Goal: Transaction & Acquisition: Download file/media

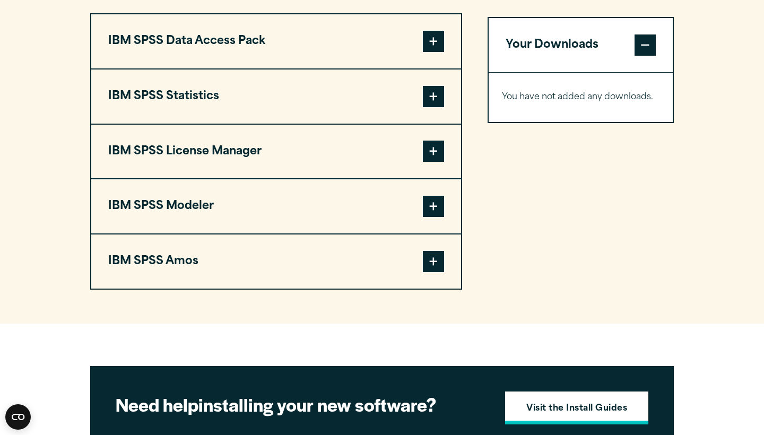
scroll to position [846, 0]
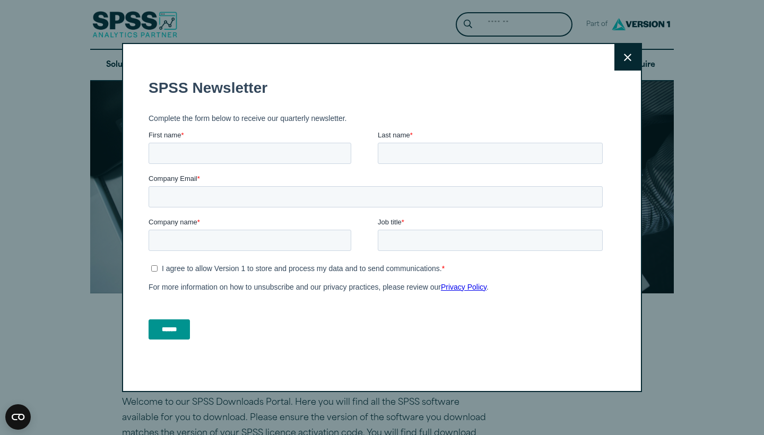
click at [640, 56] on button "Close" at bounding box center [627, 57] width 27 height 27
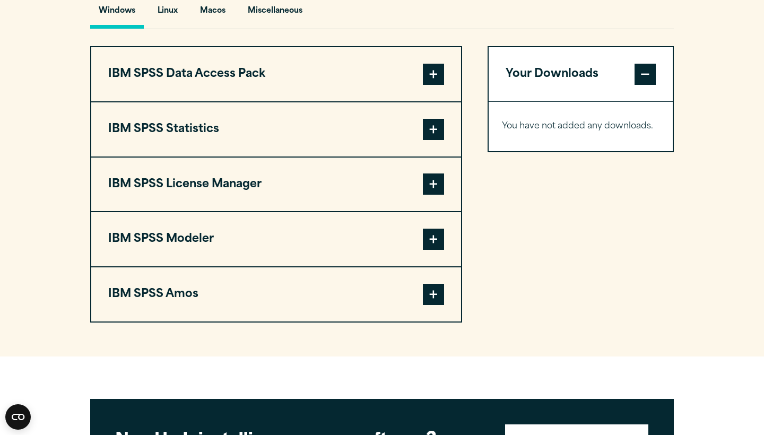
scroll to position [827, 0]
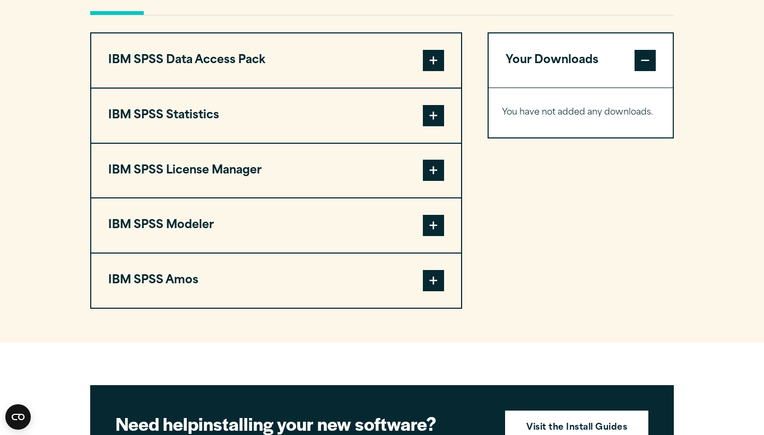
click at [268, 115] on button "IBM SPSS Statistics" at bounding box center [276, 116] width 370 height 54
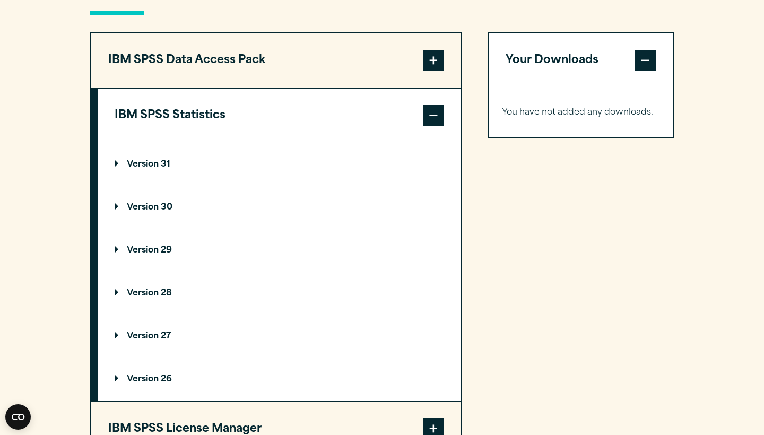
click at [268, 115] on button "IBM SPSS Statistics" at bounding box center [279, 116] width 363 height 54
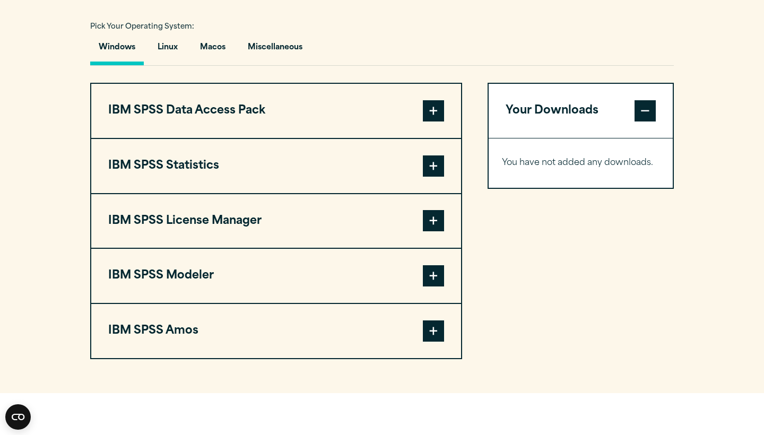
scroll to position [778, 0]
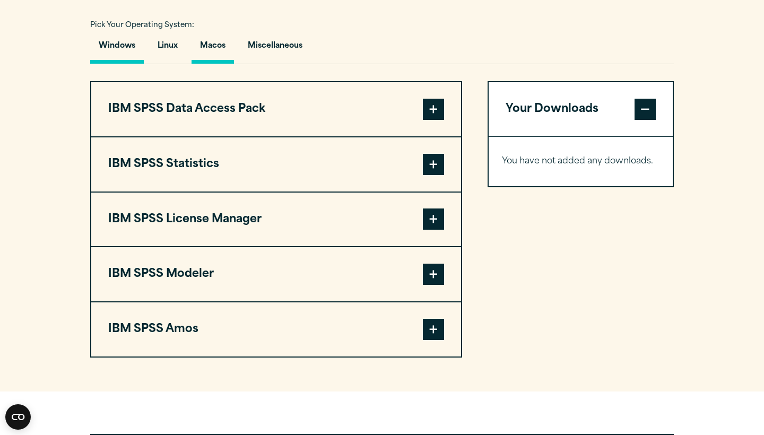
click at [212, 44] on button "Macos" at bounding box center [213, 48] width 42 height 30
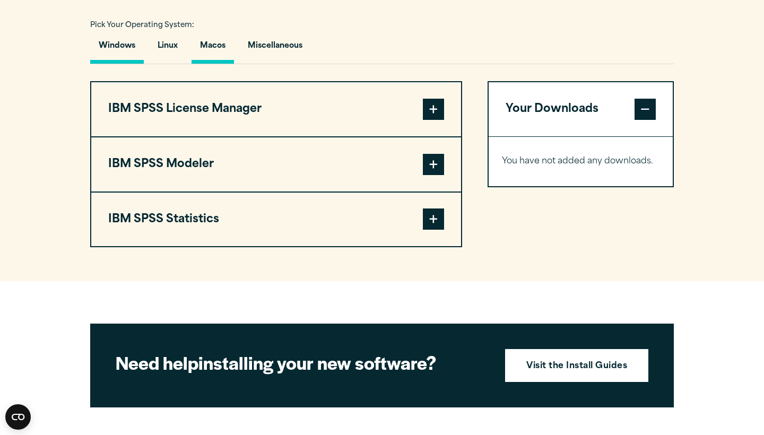
click at [121, 44] on button "Windows" at bounding box center [117, 48] width 54 height 30
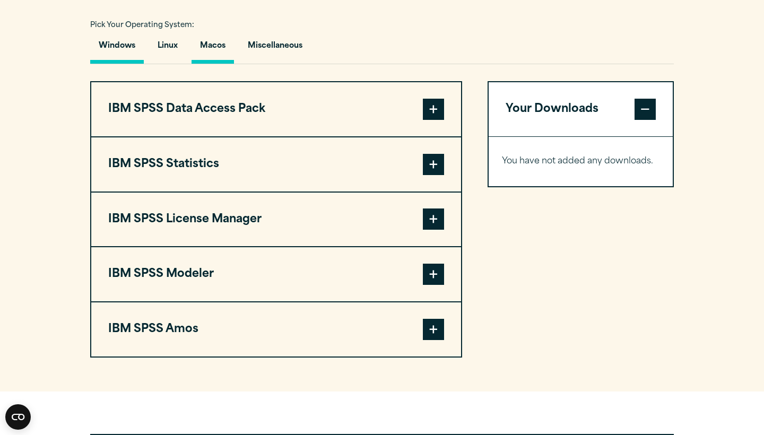
click at [216, 56] on button "Macos" at bounding box center [213, 48] width 42 height 30
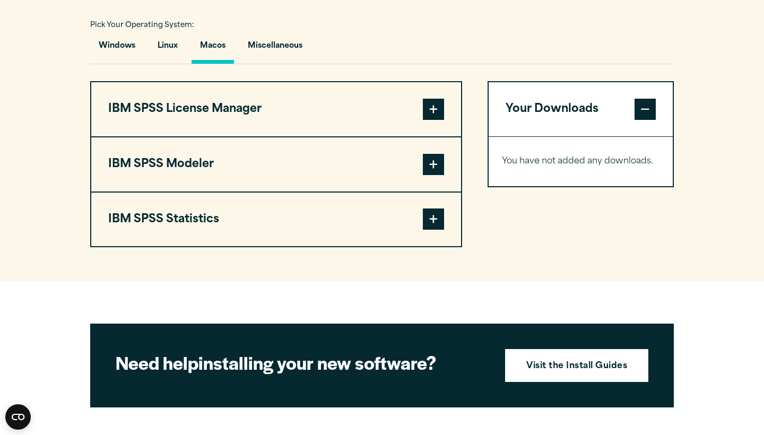
click at [205, 207] on button "IBM SPSS Statistics" at bounding box center [276, 220] width 370 height 54
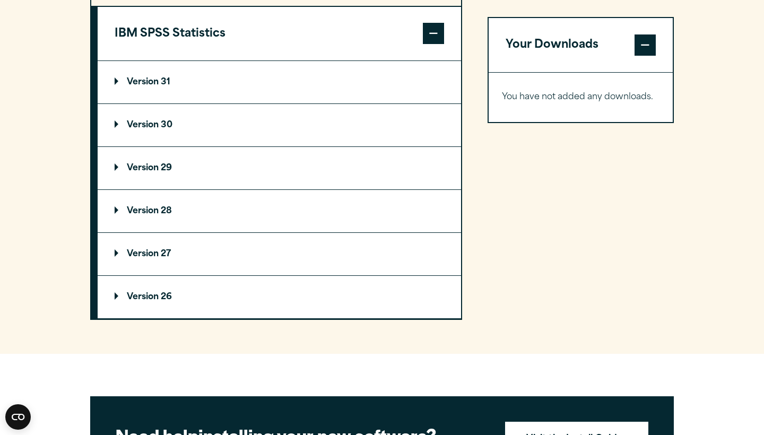
scroll to position [944, 0]
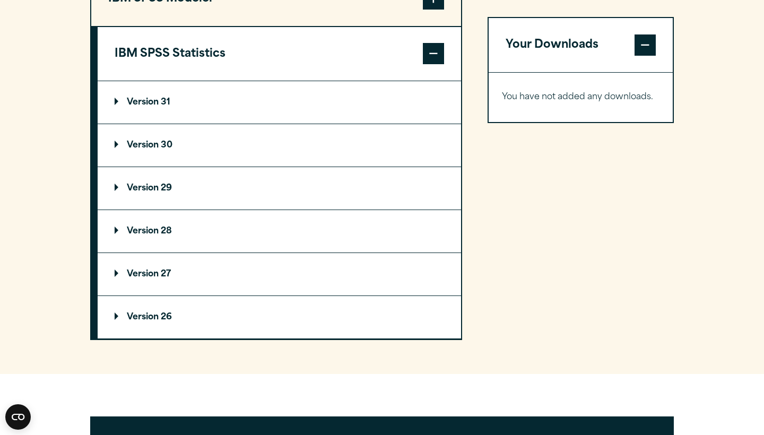
click at [155, 193] on p "Version 29" at bounding box center [143, 188] width 57 height 8
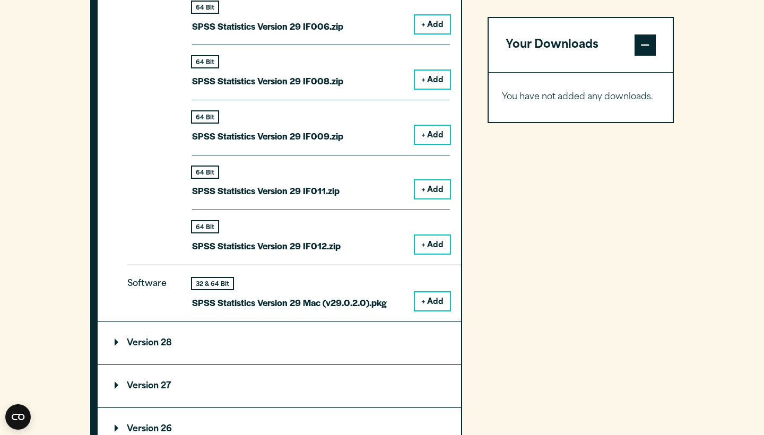
scroll to position [1389, 0]
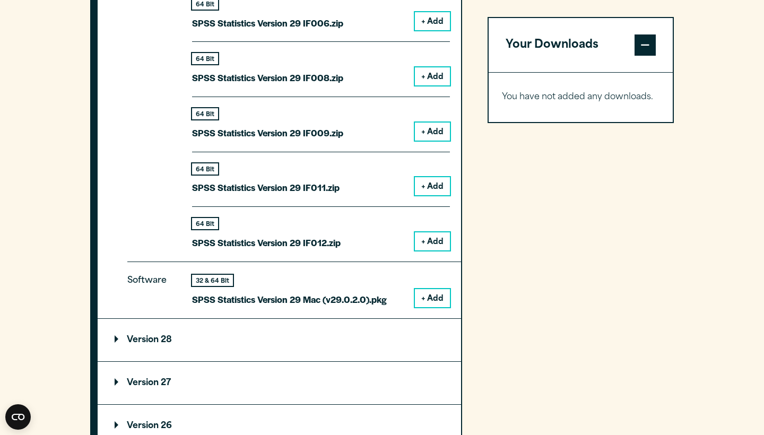
click at [434, 293] on button "+ Add" at bounding box center [432, 298] width 35 height 18
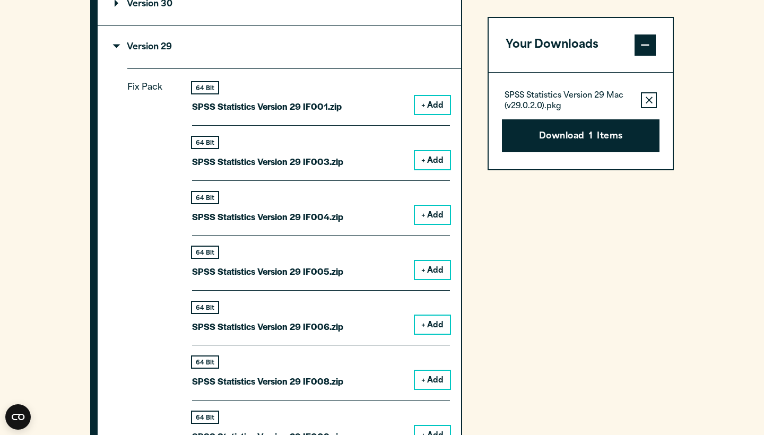
scroll to position [1084, 0]
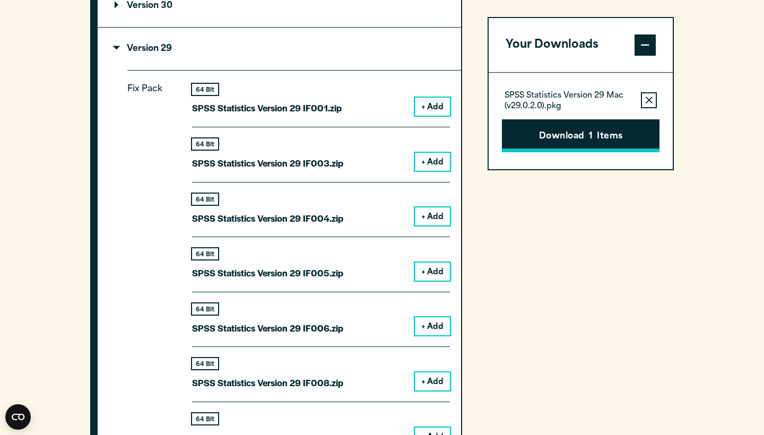
click at [583, 137] on button "Download 1 Items" at bounding box center [581, 135] width 158 height 33
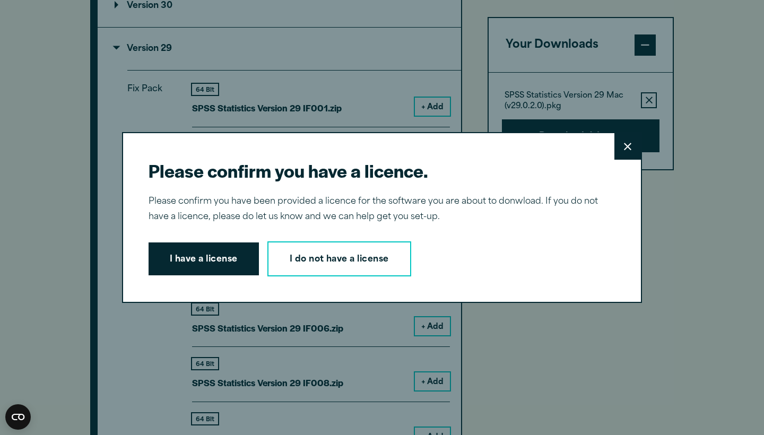
click at [189, 275] on div "I have a license I do not have a license" at bounding box center [378, 258] width 458 height 35
click at [181, 267] on button "I have a license" at bounding box center [204, 258] width 110 height 33
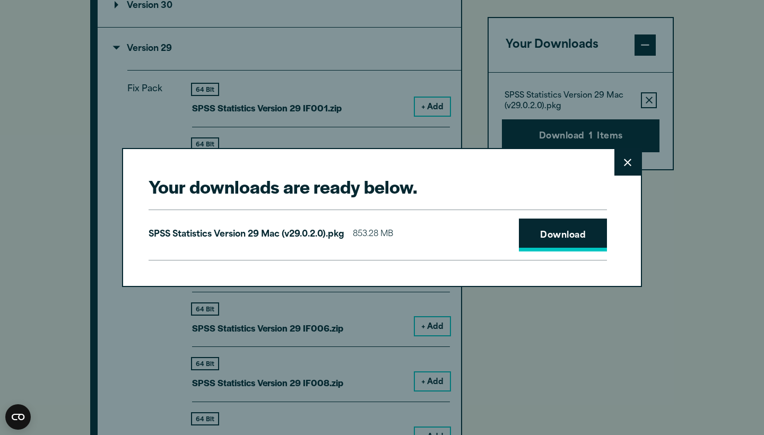
click at [562, 237] on link "Download" at bounding box center [563, 235] width 88 height 33
drag, startPoint x: 669, startPoint y: 435, endPoint x: 569, endPoint y: 20, distance: 426.4
click at [569, 20] on div "Your downloads are ready below. Close SPSS Statistics Version 29 Mac (v29.0.2.0…" at bounding box center [382, 217] width 764 height 435
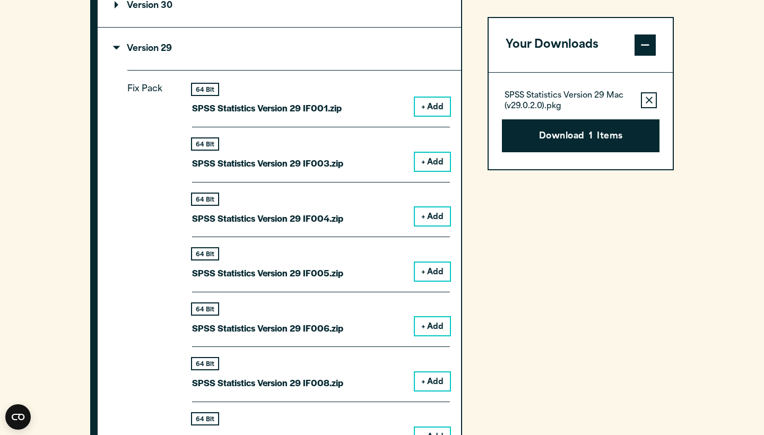
click at [444, 285] on div "64 Bit SPSS Statistics Version 29 IF005.zip + Add" at bounding box center [321, 264] width 258 height 55
click at [588, 222] on div "Your Downloads SPSS Statistics Version 29 Mac (v29.0.2.0).pkg Remove this item …" at bounding box center [581, 265] width 186 height 978
